Goal: Communication & Community: Participate in discussion

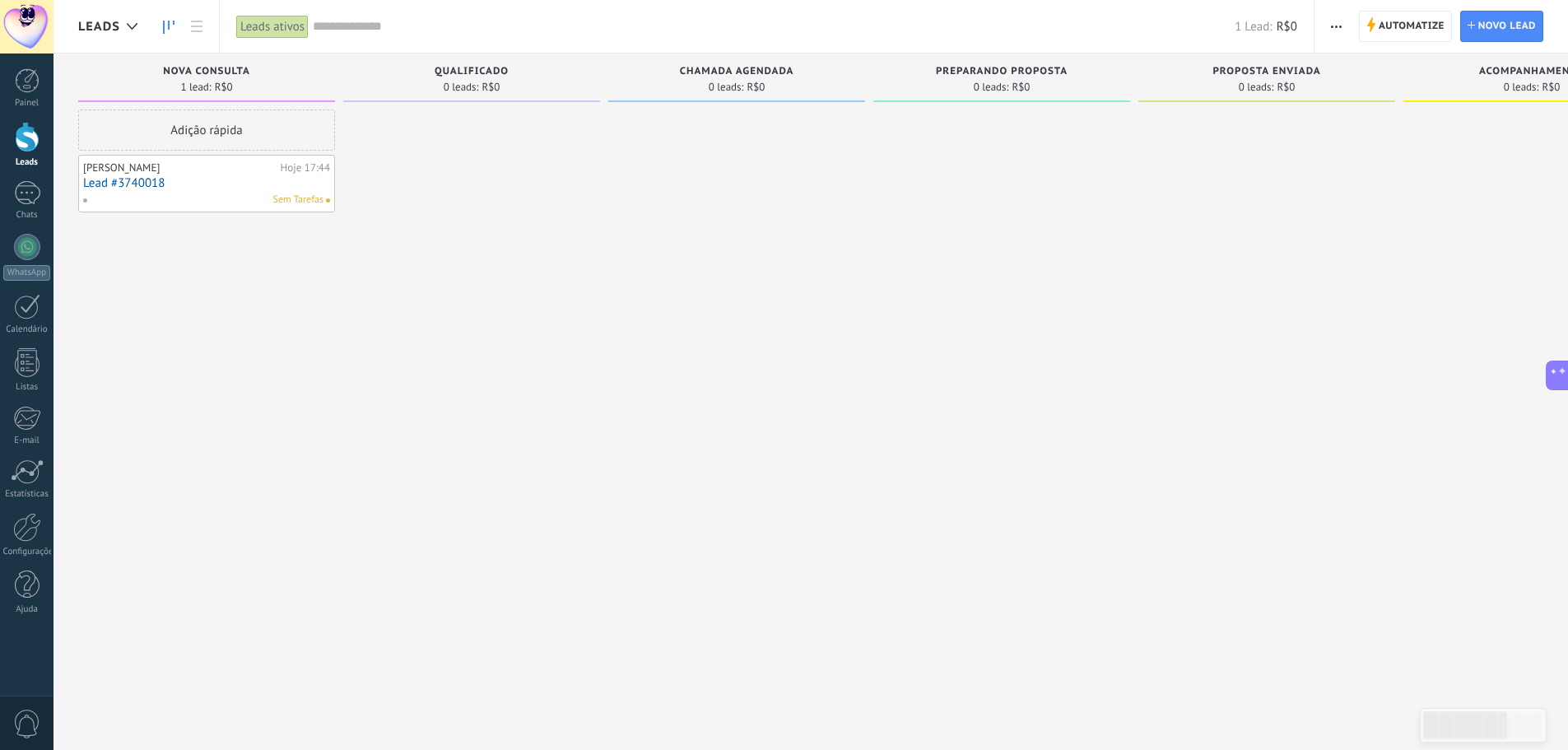
scroll to position [16, 0]
click at [27, 199] on div "1" at bounding box center [28, 193] width 27 height 24
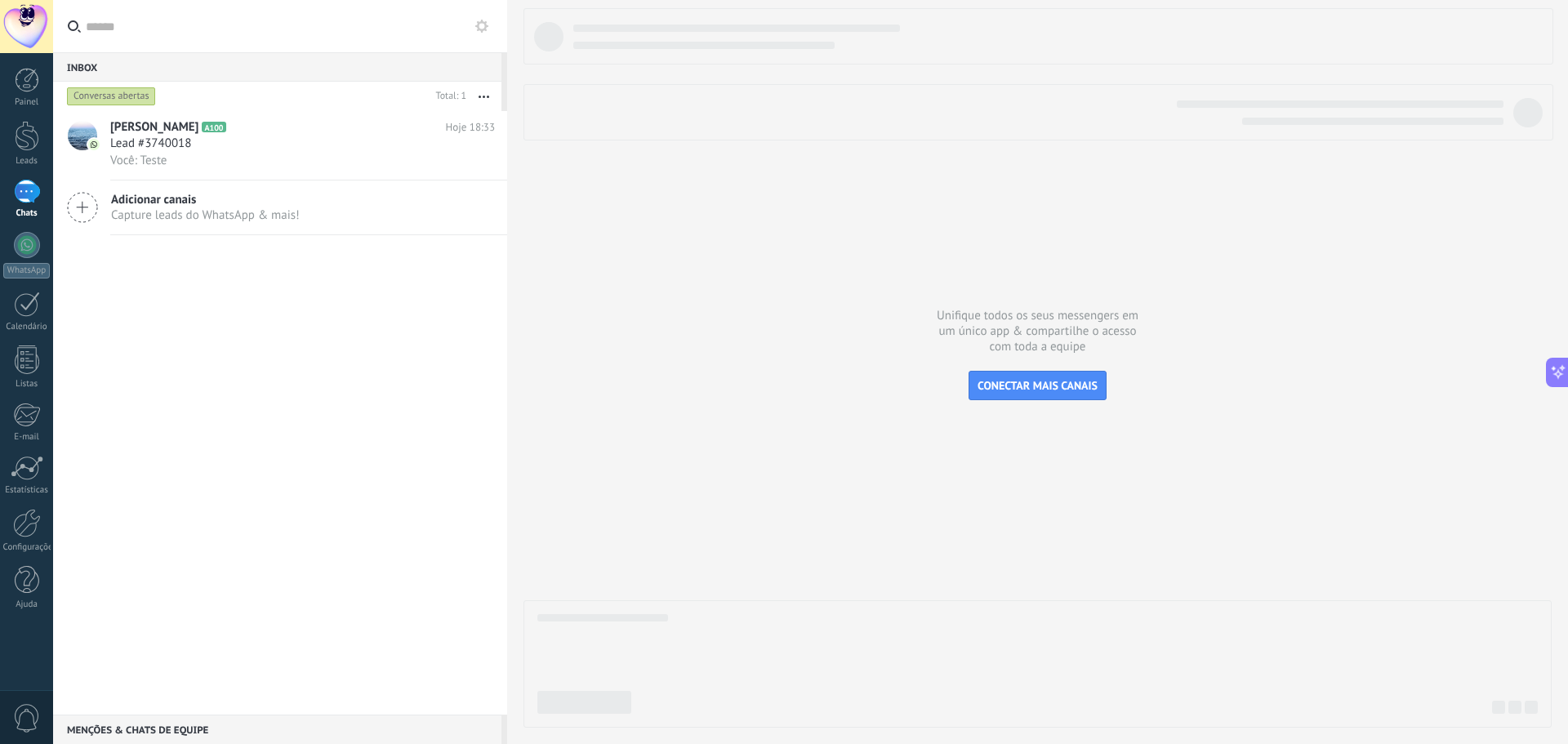
click at [164, 735] on div "Menções & Chats de equipe 0" at bounding box center [276, 729] width 448 height 29
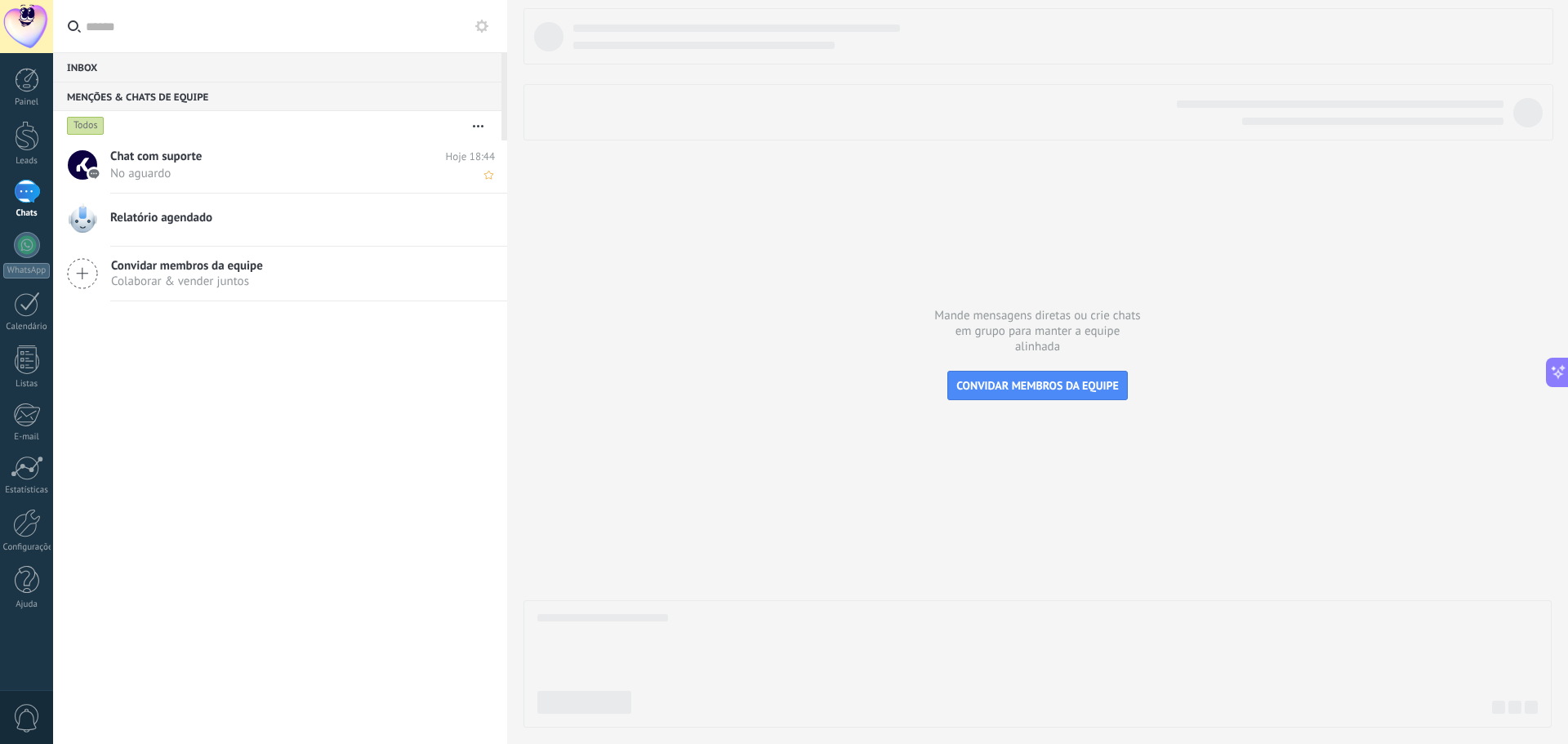
click at [273, 173] on span "No aguardo" at bounding box center [287, 173] width 354 height 16
type textarea "********"
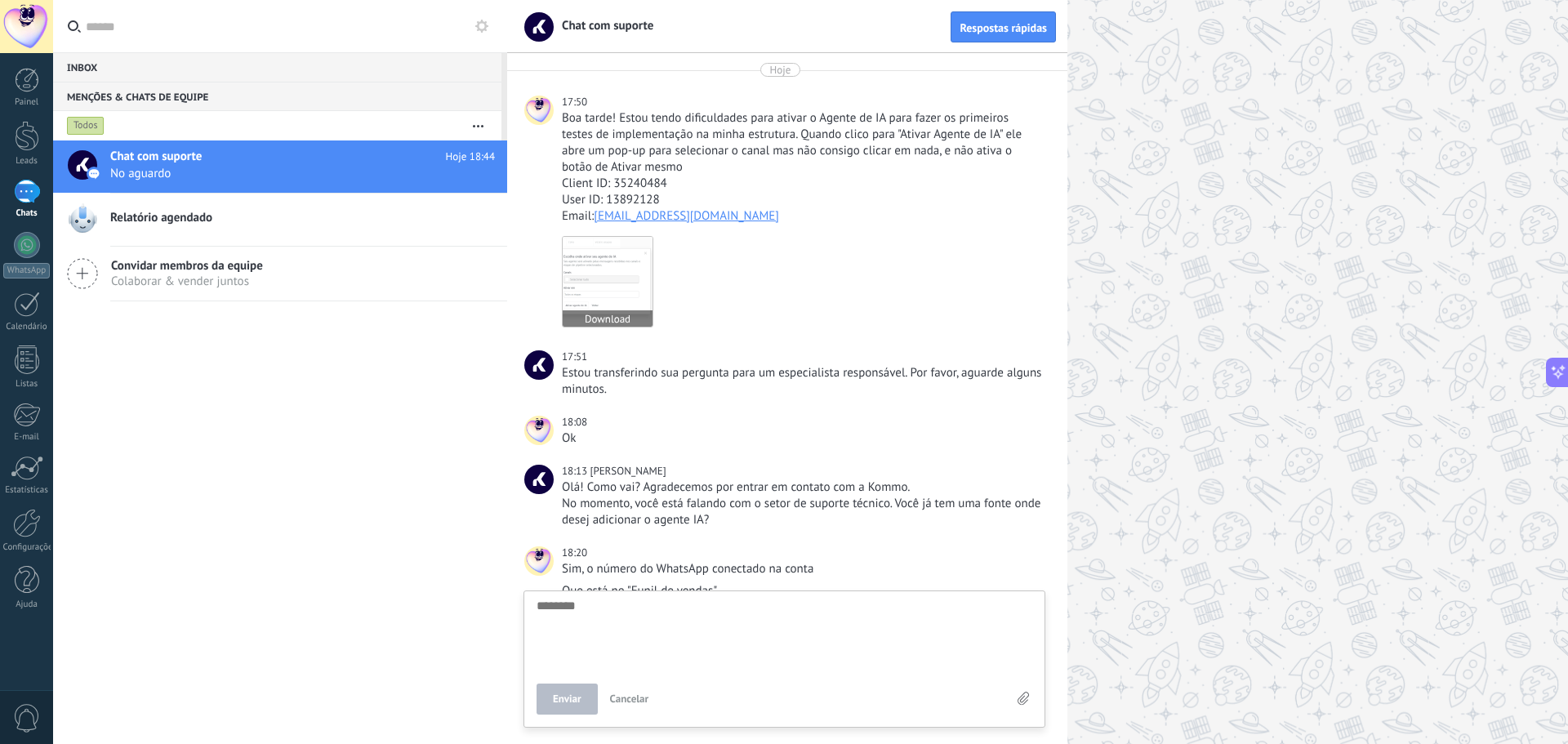
click at [596, 262] on img at bounding box center [607, 282] width 90 height 90
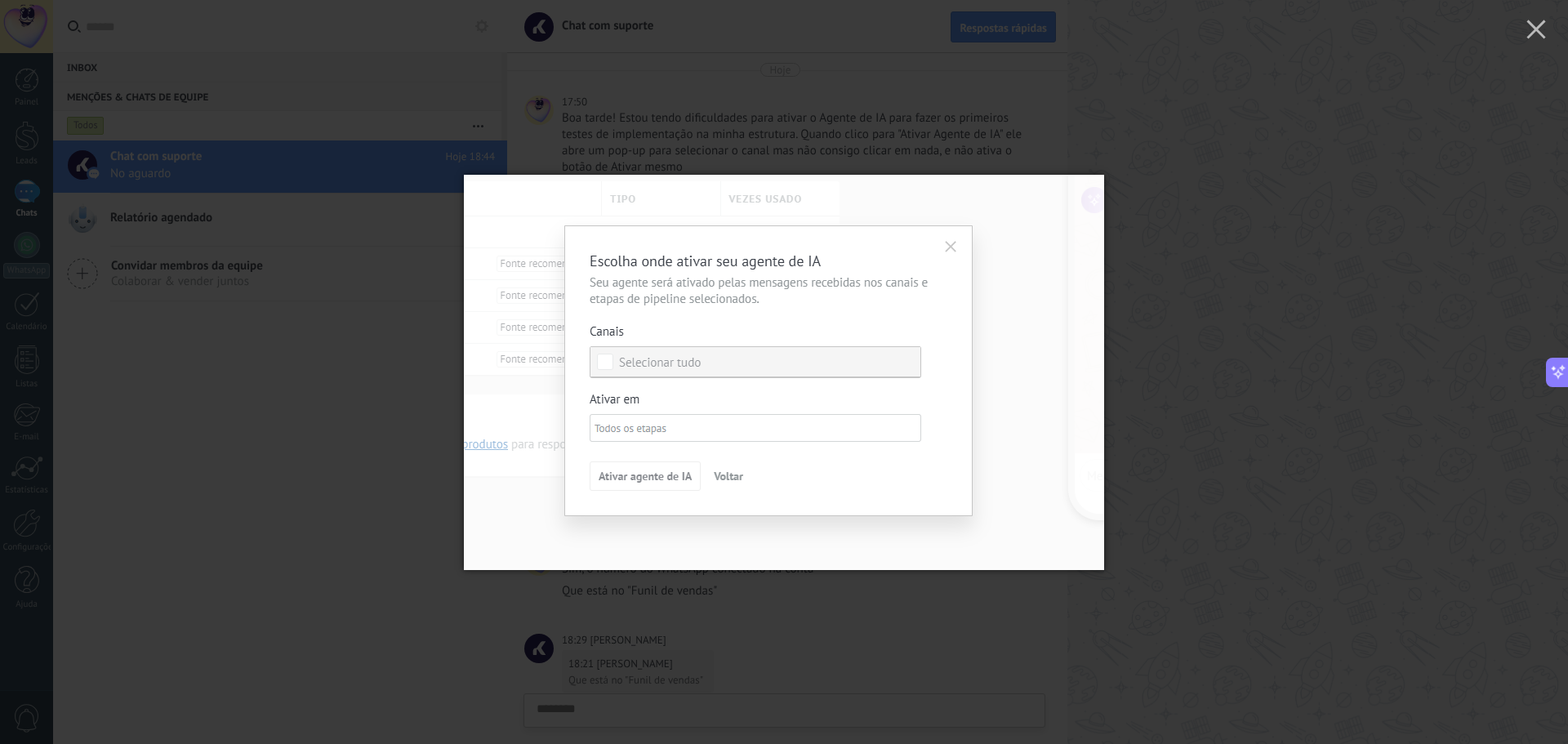
click at [939, 597] on img at bounding box center [784, 372] width 640 height 460
click at [1363, 301] on div at bounding box center [784, 372] width 1568 height 744
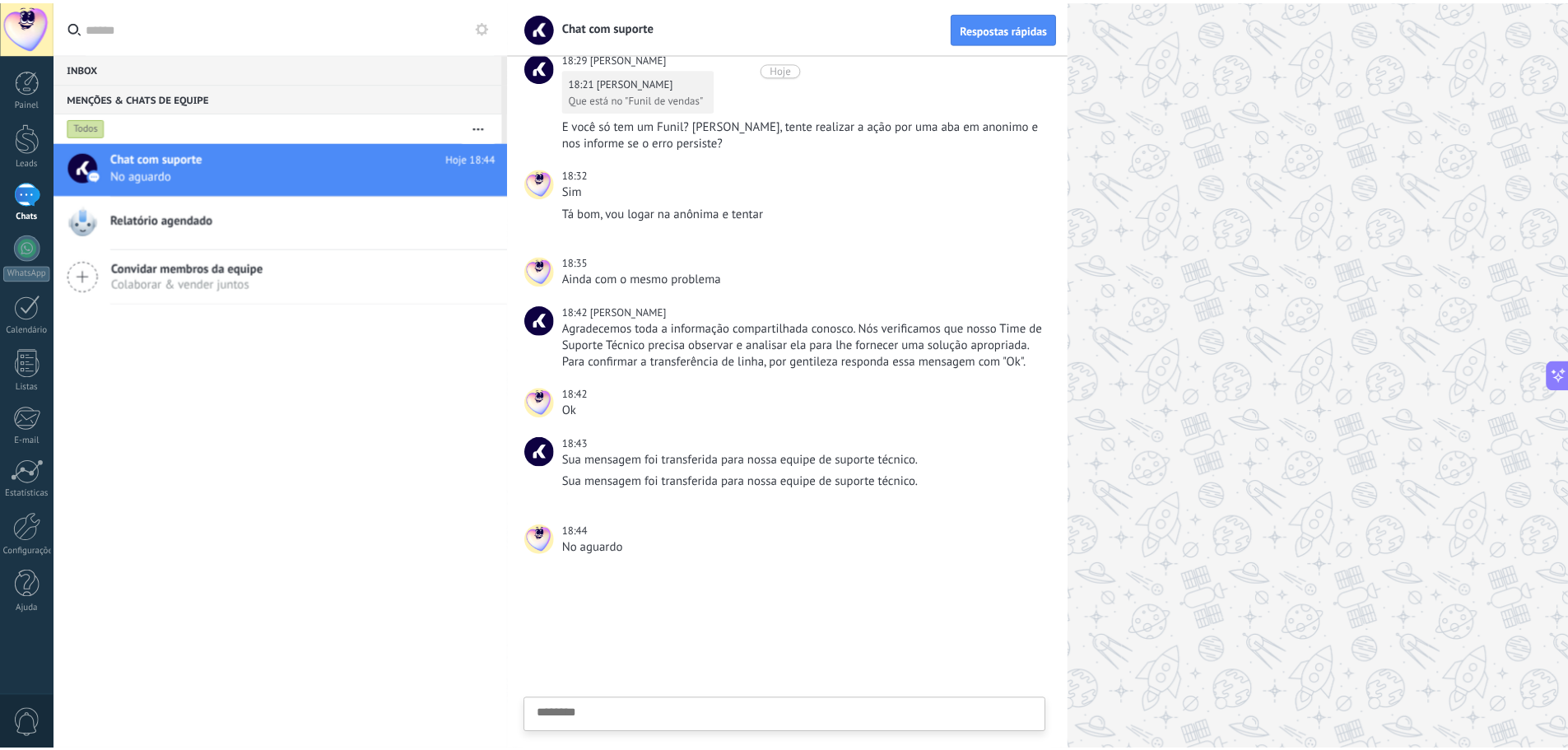
scroll to position [604, 0]
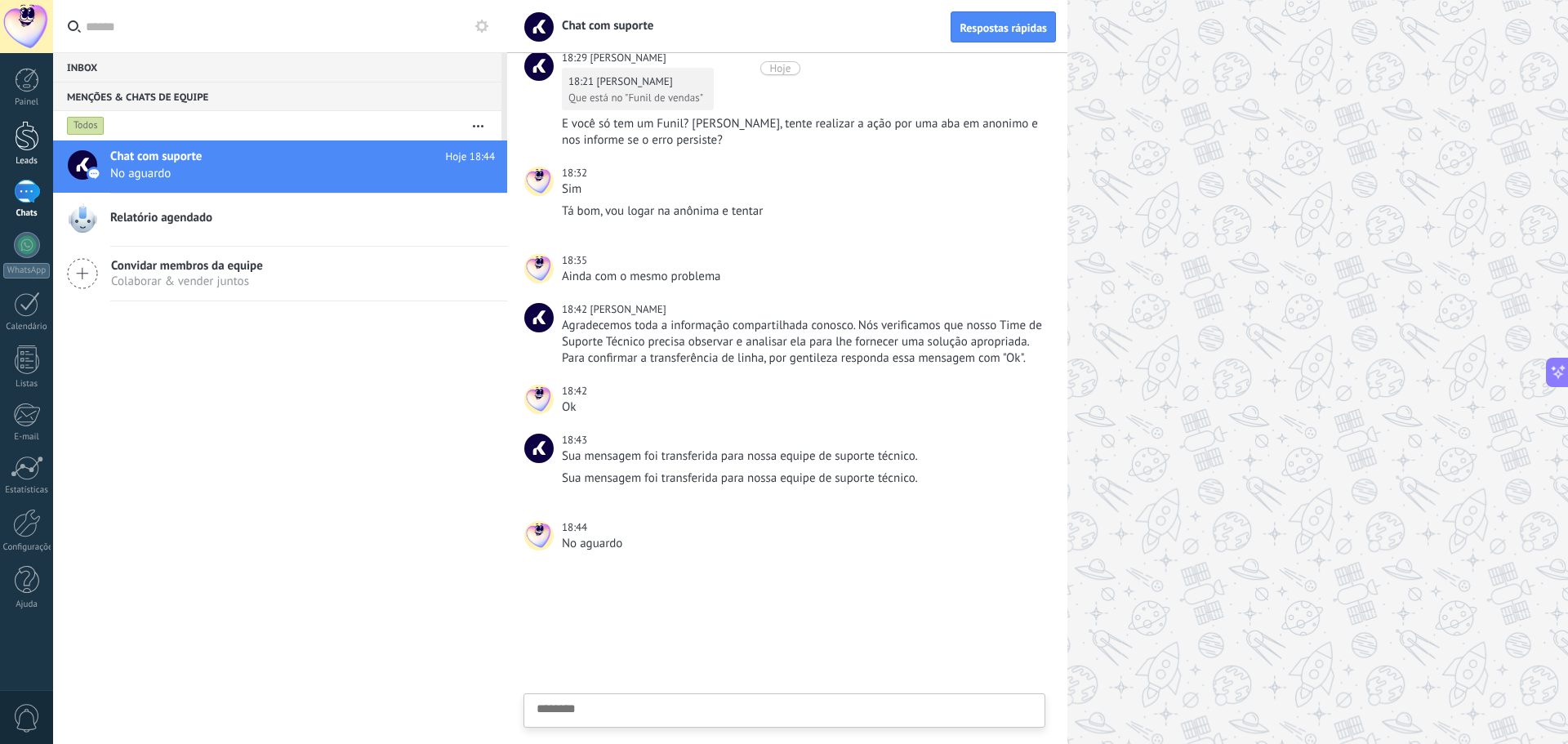
click at [19, 130] on div at bounding box center [27, 136] width 25 height 30
